Goal: Transaction & Acquisition: Obtain resource

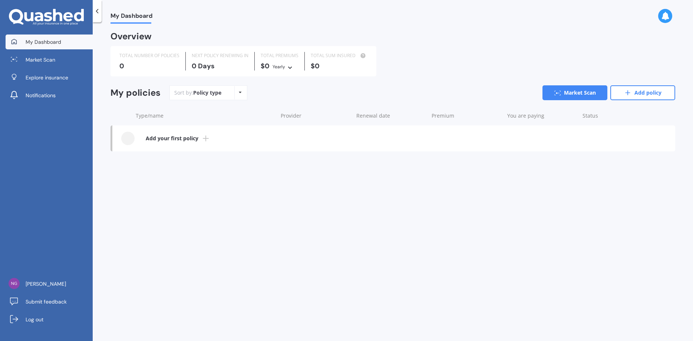
click at [237, 94] on div "Policy type Alphabetical Date added Renewing next" at bounding box center [239, 92] width 11 height 13
click at [49, 76] on span "Explore insurance" at bounding box center [47, 77] width 43 height 7
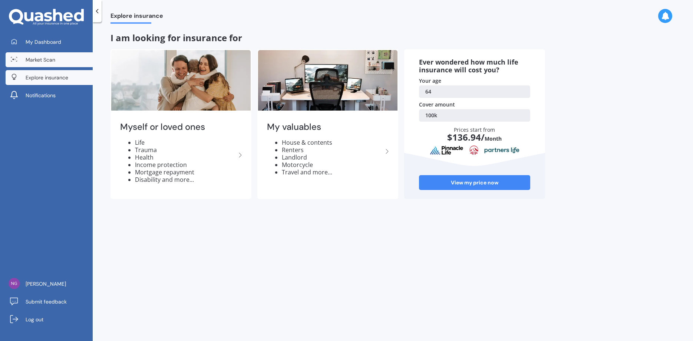
click at [47, 60] on span "Market Scan" at bounding box center [41, 59] width 30 height 7
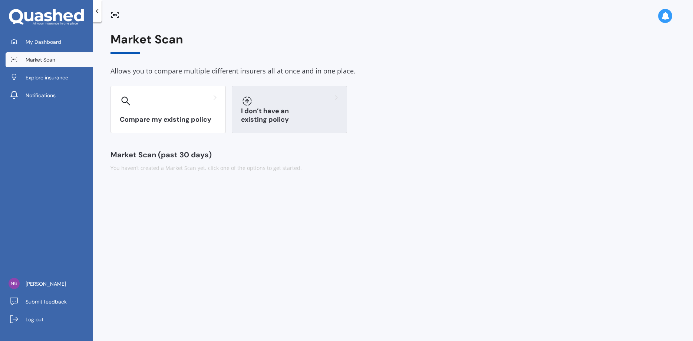
click at [267, 128] on div "I don’t have an existing policy" at bounding box center [289, 109] width 115 height 47
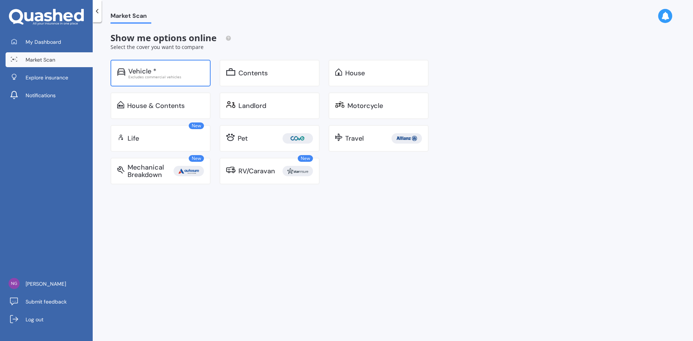
click at [163, 78] on div "Excludes commercial vehicles" at bounding box center [166, 77] width 76 height 4
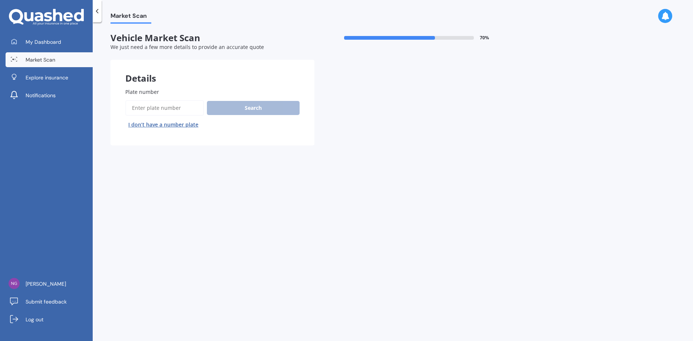
click at [166, 90] on label "Plate number" at bounding box center [210, 92] width 171 height 8
click at [166, 100] on input "Plate number" at bounding box center [164, 108] width 79 height 16
type input "eub469"
click at [226, 109] on button "Search" at bounding box center [253, 108] width 93 height 14
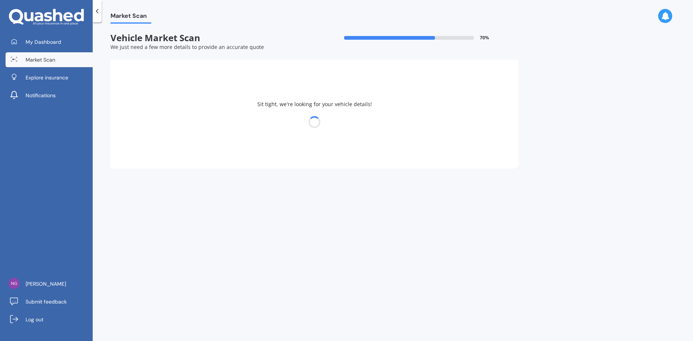
select select "TOYOTA"
select select "AURION"
select select "06"
select select "07"
select select "1961"
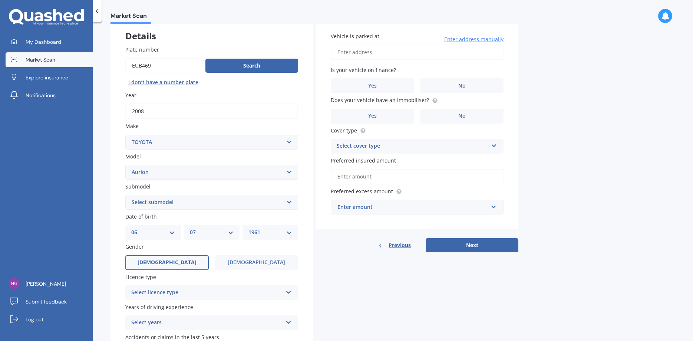
scroll to position [98, 0]
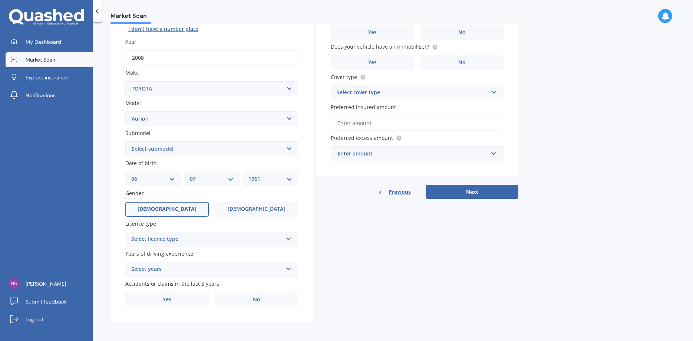
click at [189, 213] on label "[DEMOGRAPHIC_DATA]" at bounding box center [166, 209] width 83 height 15
click at [0, 0] on input "[DEMOGRAPHIC_DATA]" at bounding box center [0, 0] width 0 height 0
click at [283, 238] on div "Select licence type NZ Full NZ Restricted NZ Learners [GEOGRAPHIC_DATA] [GEOGRA…" at bounding box center [211, 239] width 173 height 15
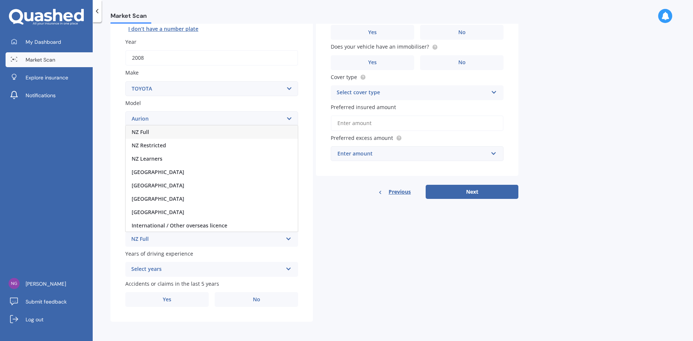
click at [209, 133] on div "NZ Full" at bounding box center [212, 131] width 172 height 13
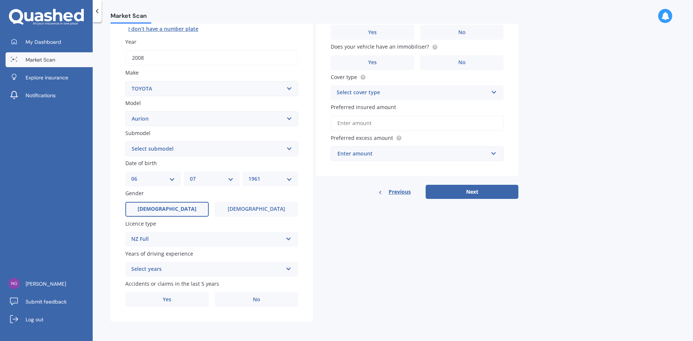
click at [291, 272] on div "Select years 5 or more years 4 years 3 years 2 years 1 year" at bounding box center [211, 269] width 173 height 15
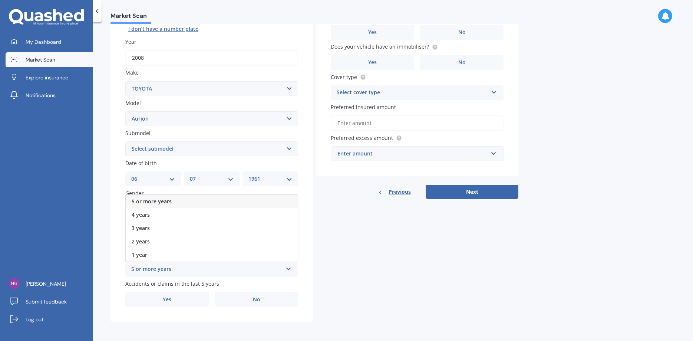
click at [244, 207] on div "5 or more years" at bounding box center [212, 201] width 172 height 13
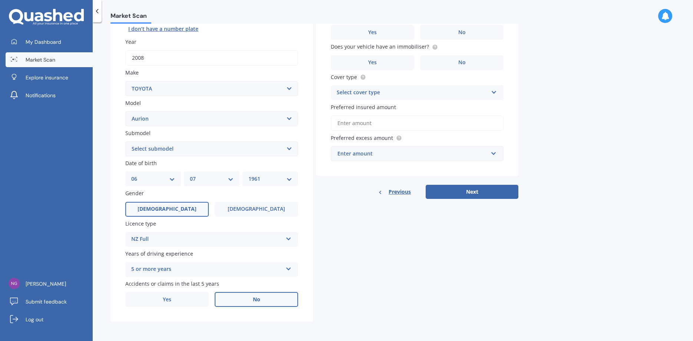
click at [249, 296] on label "No" at bounding box center [256, 299] width 83 height 15
click at [0, 0] on input "No" at bounding box center [0, 0] width 0 height 0
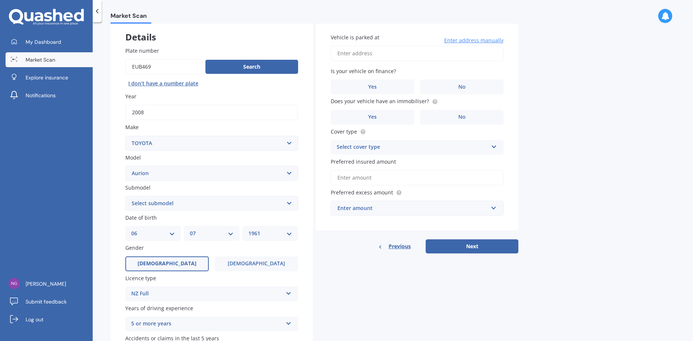
scroll to position [0, 0]
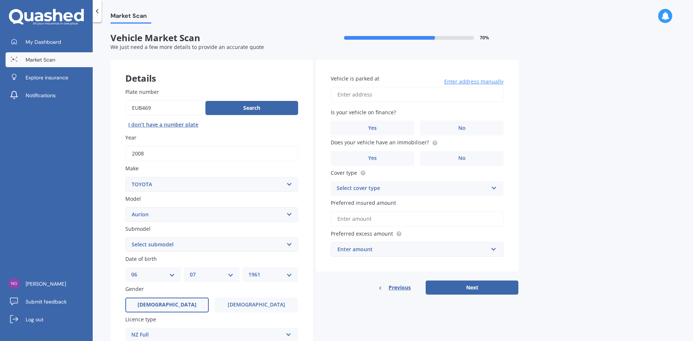
click at [385, 94] on input "Vehicle is parked at" at bounding box center [417, 95] width 173 height 16
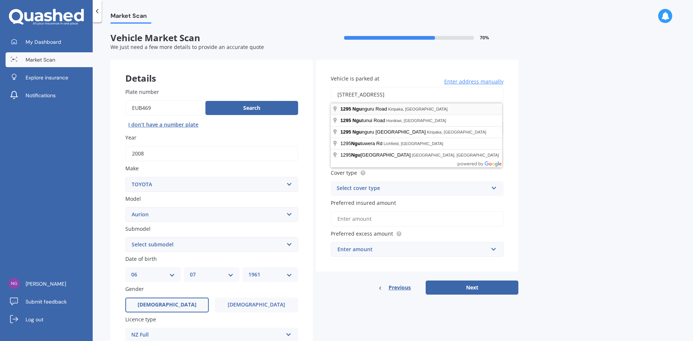
type input "[STREET_ADDRESS]"
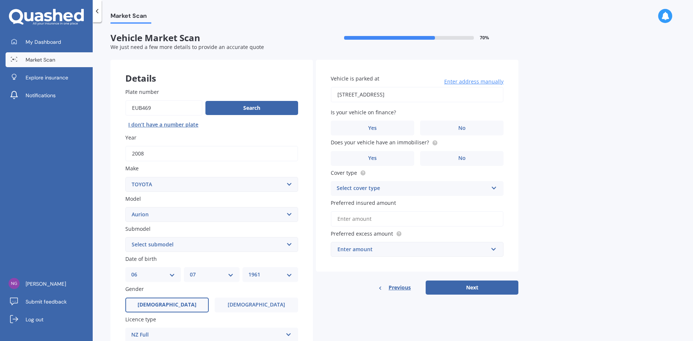
click at [455, 137] on div "Vehicle is parked at [STREET_ADDRESS] Enter address manually Is your vehicle on…" at bounding box center [417, 166] width 202 height 212
click at [453, 128] on label "No" at bounding box center [461, 128] width 83 height 15
click at [0, 0] on input "No" at bounding box center [0, 0] width 0 height 0
click at [381, 159] on label "Yes" at bounding box center [372, 158] width 83 height 15
click at [0, 0] on input "Yes" at bounding box center [0, 0] width 0 height 0
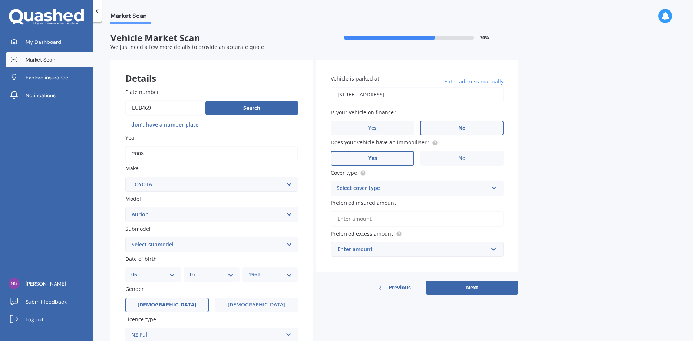
click at [491, 188] on icon at bounding box center [494, 186] width 6 height 5
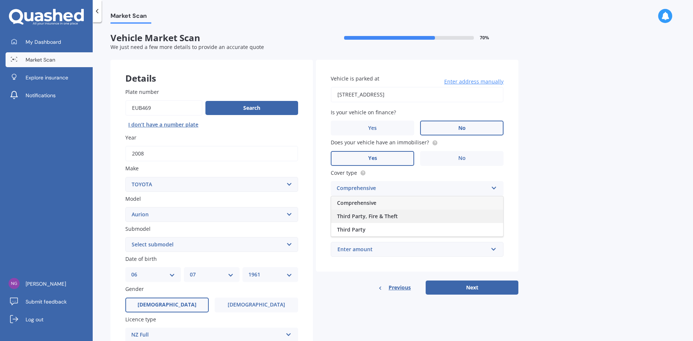
click at [452, 216] on div "Third Party, Fire & Theft" at bounding box center [417, 215] width 172 height 13
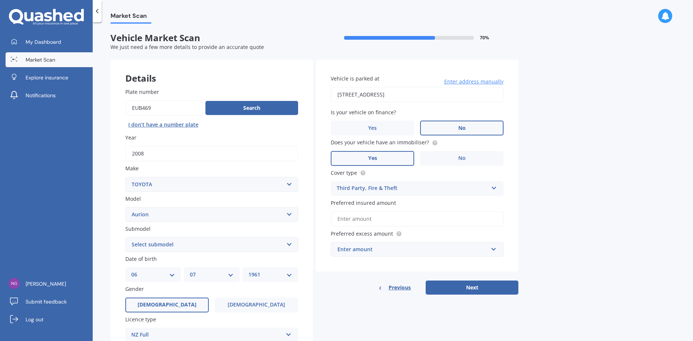
click at [452, 216] on input "Preferred insured amount" at bounding box center [417, 219] width 173 height 16
click at [404, 220] on input "Preferred insured amount" at bounding box center [417, 219] width 173 height 16
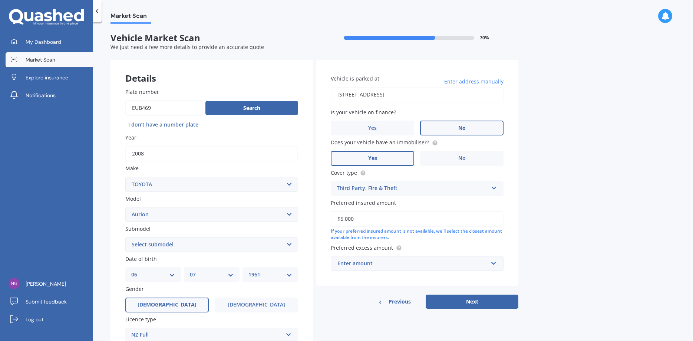
type input "$5,000"
click at [493, 268] on input "text" at bounding box center [414, 263] width 166 height 14
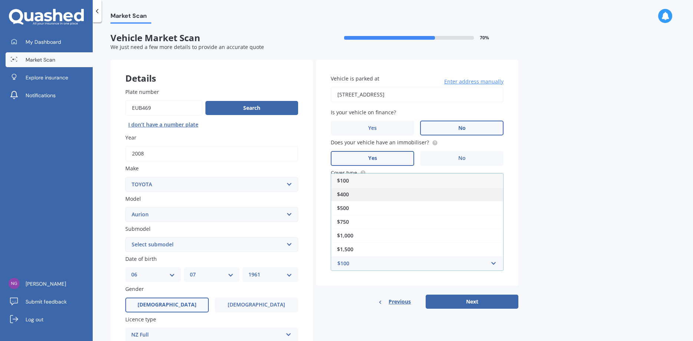
click at [418, 199] on div "$400" at bounding box center [417, 194] width 172 height 14
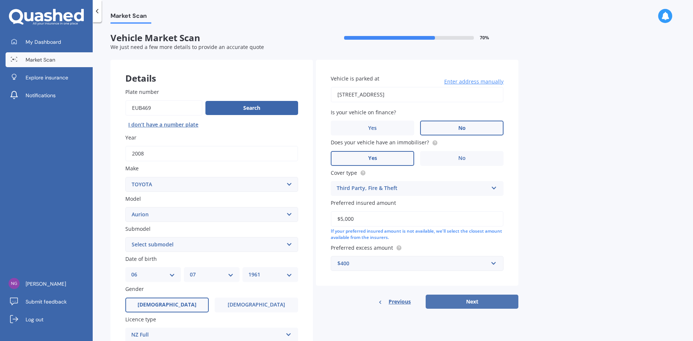
click at [466, 305] on button "Next" at bounding box center [472, 301] width 93 height 14
click at [125, 237] on select "Select submodel AT-X V6 3.5 Sedan Grande V6 3.5 Sedan Sportivo SX6 V6 3.5 Sedan…" at bounding box center [211, 244] width 173 height 15
select select "SPORTIVO SX6 V6 3.5 SEDAN"
click option "Sportivo SX6 V6 3.5 Sedan" at bounding box center [0, 0] width 0 height 0
click at [474, 298] on button "Next" at bounding box center [472, 301] width 93 height 14
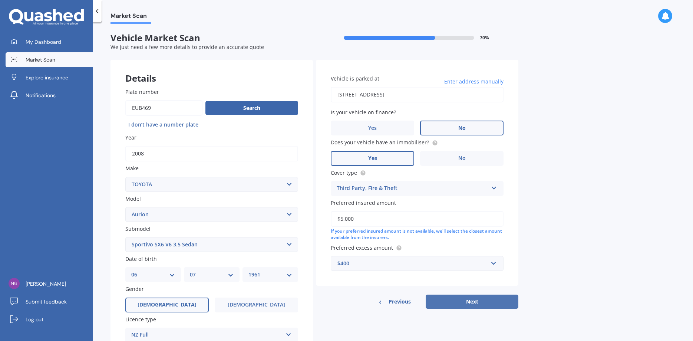
select select "06"
select select "07"
select select "1961"
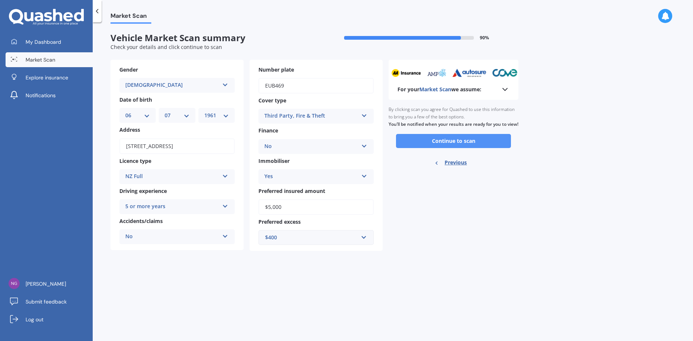
click at [445, 148] on button "Continue to scan" at bounding box center [453, 141] width 115 height 14
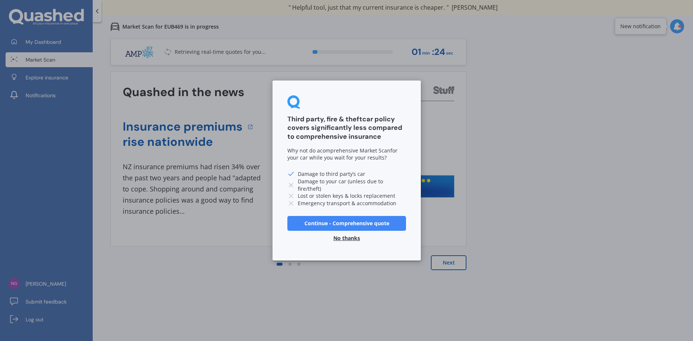
click at [354, 239] on button "No thanks" at bounding box center [347, 238] width 36 height 15
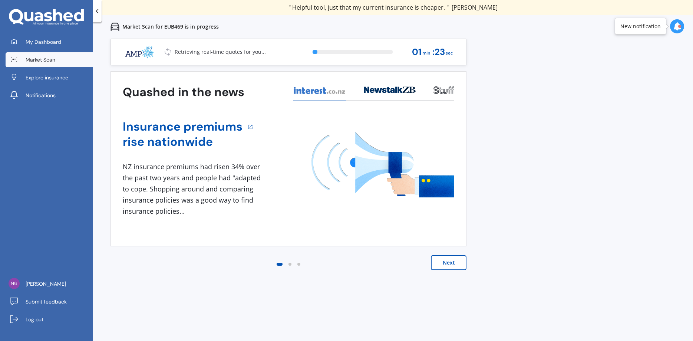
click at [451, 269] on button "Next" at bounding box center [449, 262] width 36 height 15
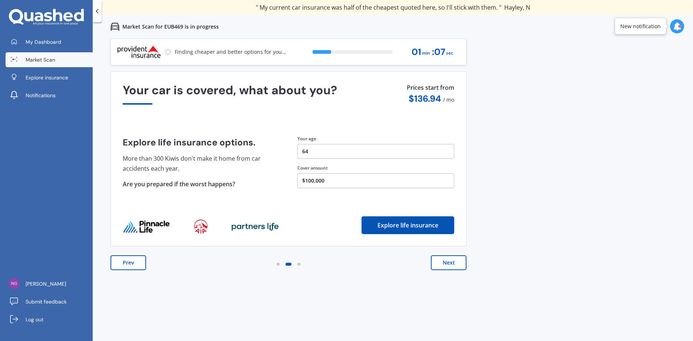
click at [134, 262] on button "Prev" at bounding box center [128, 262] width 36 height 15
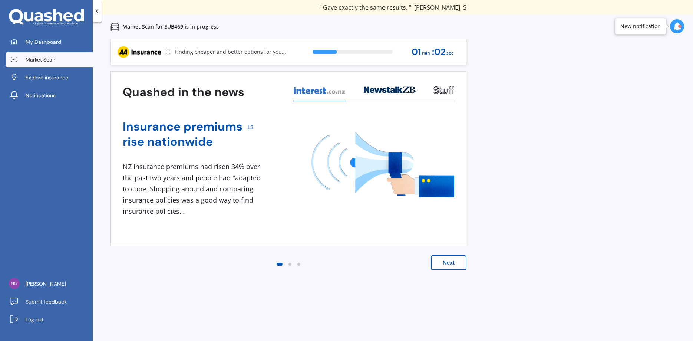
click at [280, 266] on div at bounding box center [280, 264] width 12 height 9
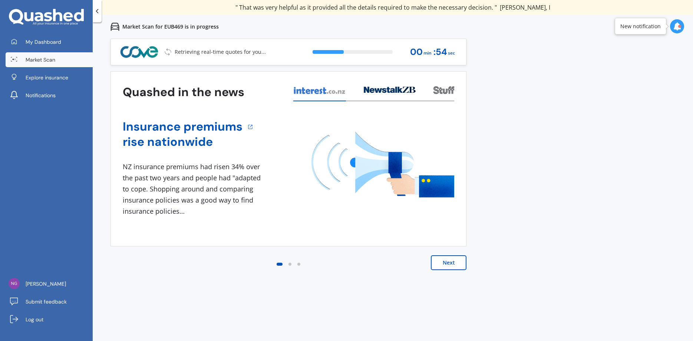
click at [94, 15] on div at bounding box center [97, 11] width 9 height 22
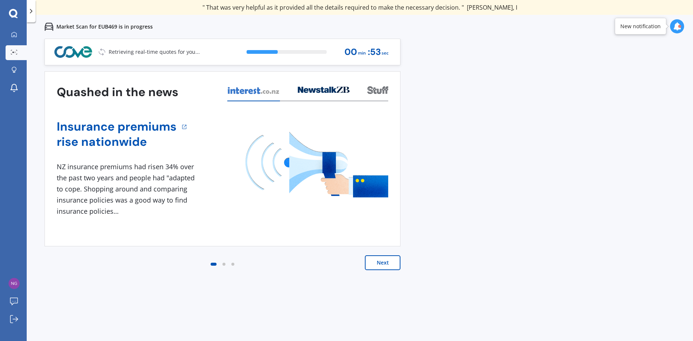
click at [34, 14] on icon at bounding box center [30, 10] width 7 height 7
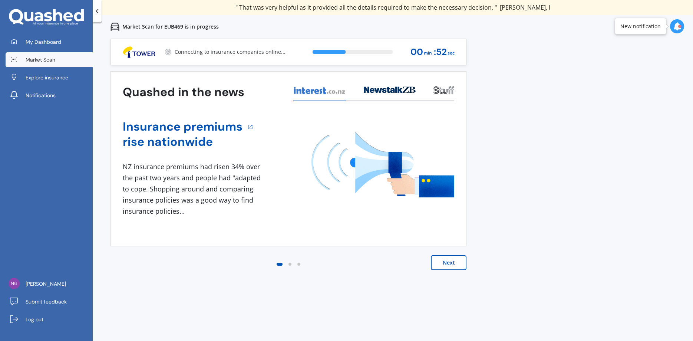
click at [46, 54] on link "Market Scan" at bounding box center [49, 59] width 87 height 15
